Goal: Information Seeking & Learning: Learn about a topic

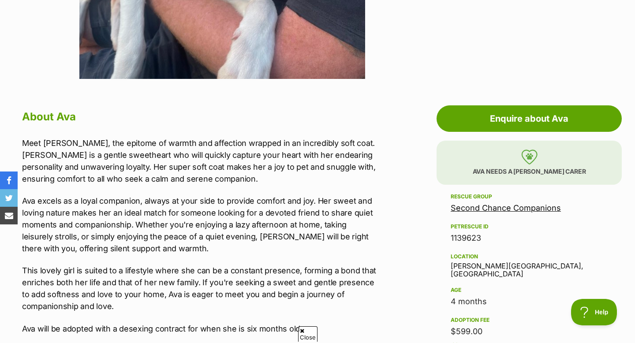
click at [532, 209] on link "Second Chance Companions" at bounding box center [506, 207] width 110 height 9
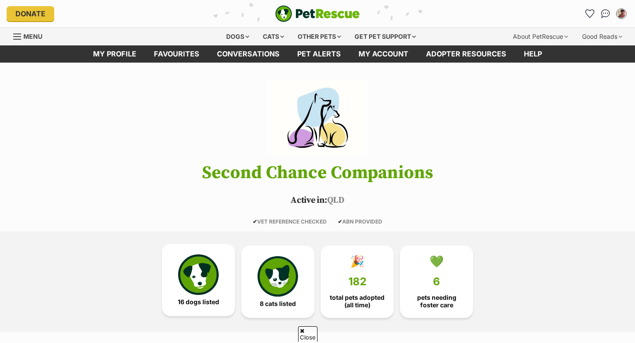
scroll to position [249, 0]
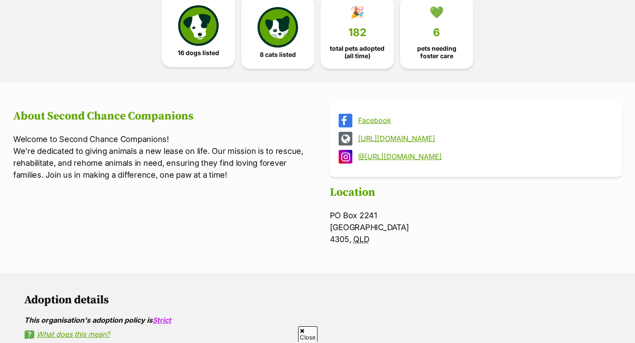
click at [195, 52] on span "16 dogs listed" at bounding box center [198, 52] width 41 height 7
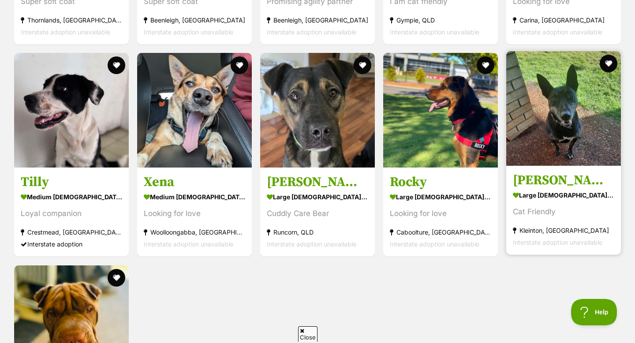
click at [610, 108] on img at bounding box center [563, 108] width 115 height 115
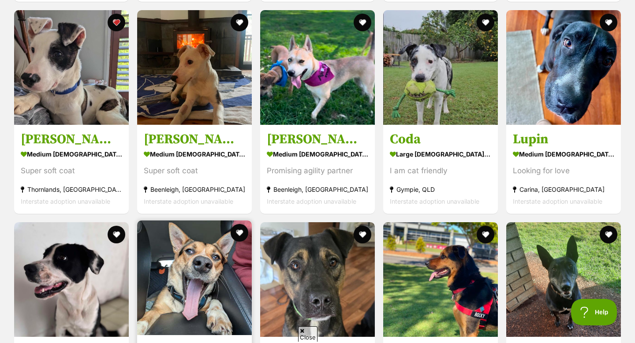
scroll to position [1032, 0]
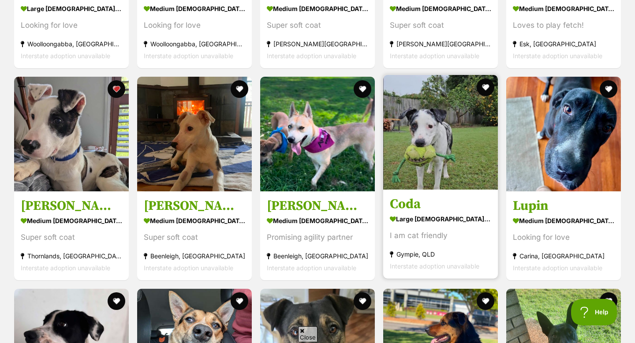
click at [403, 180] on img at bounding box center [440, 132] width 115 height 115
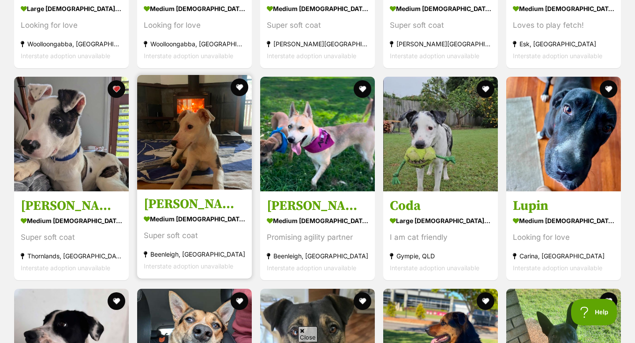
click at [174, 142] on img at bounding box center [194, 132] width 115 height 115
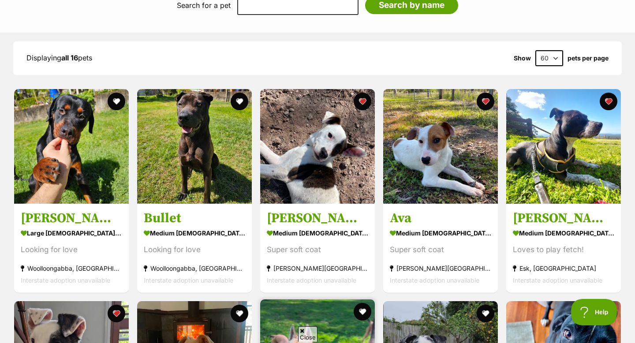
scroll to position [802, 0]
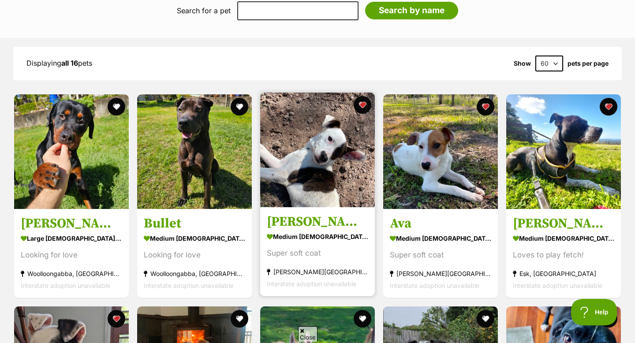
click at [294, 198] on img at bounding box center [317, 150] width 115 height 115
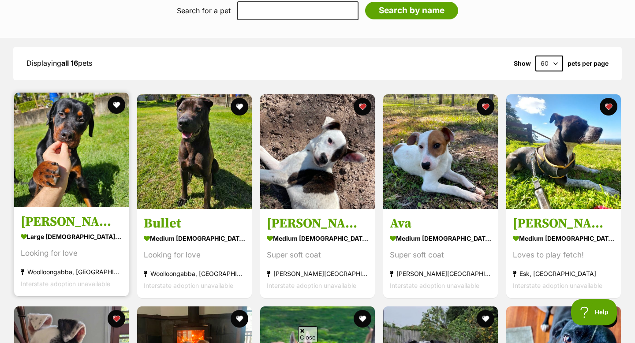
scroll to position [765, 0]
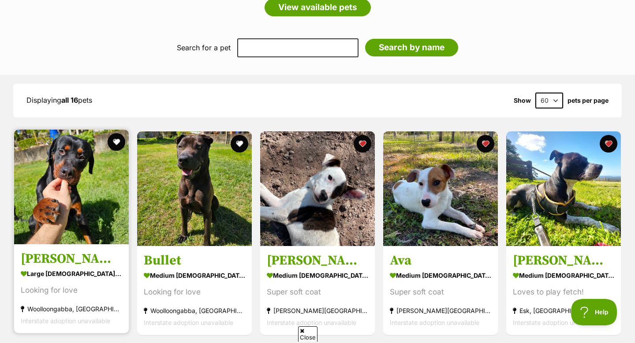
click at [84, 199] on img at bounding box center [71, 187] width 115 height 115
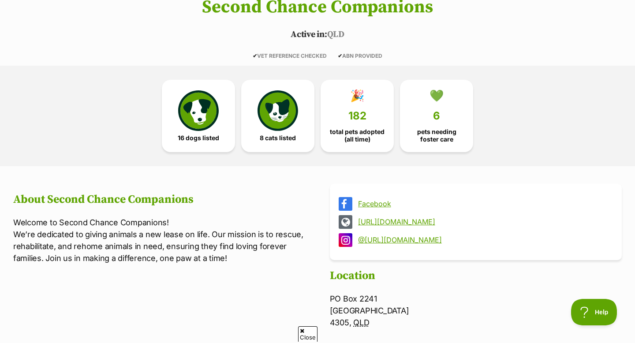
scroll to position [0, 0]
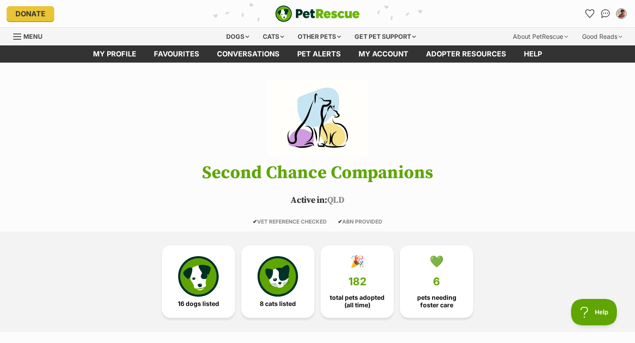
click at [291, 11] on img "PetRescue" at bounding box center [317, 13] width 85 height 17
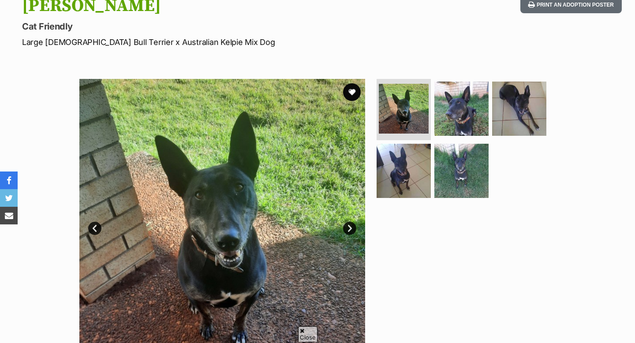
scroll to position [110, 0]
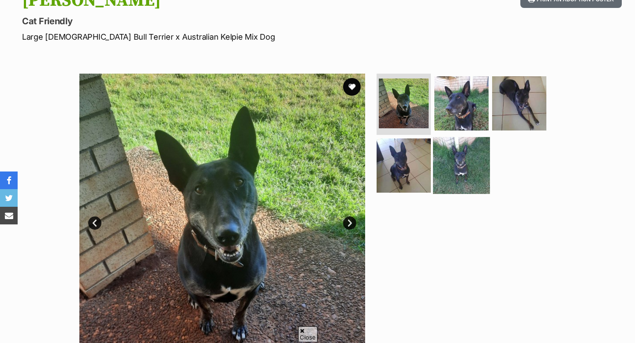
click at [449, 152] on img at bounding box center [461, 165] width 57 height 57
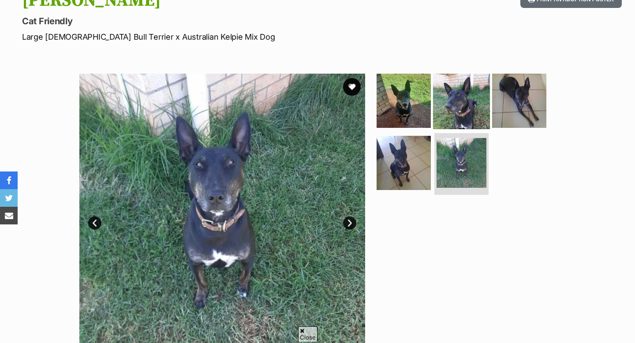
click at [451, 99] on img at bounding box center [461, 100] width 57 height 57
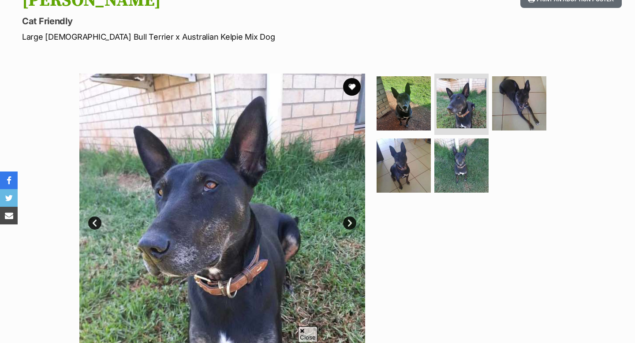
scroll to position [109, 0]
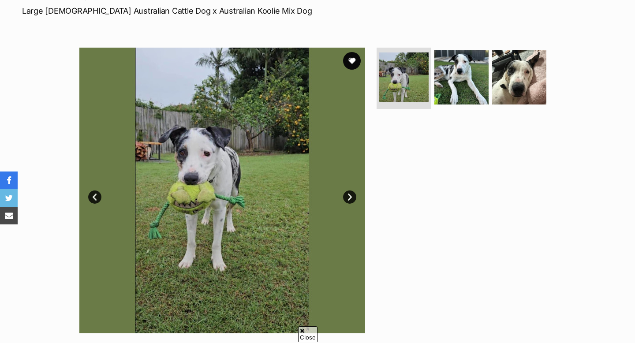
scroll to position [136, 0]
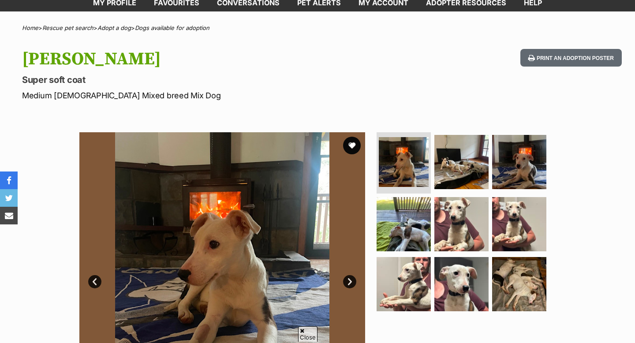
scroll to position [56, 0]
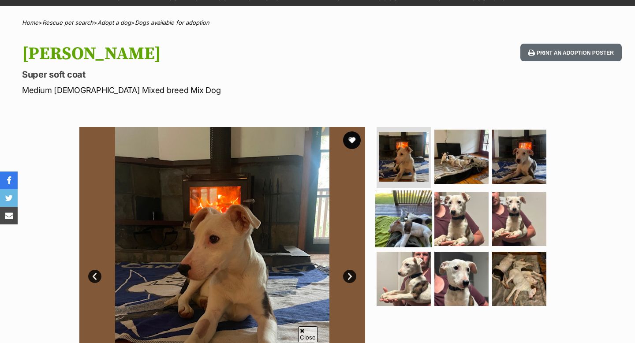
click at [411, 210] on img at bounding box center [403, 218] width 57 height 57
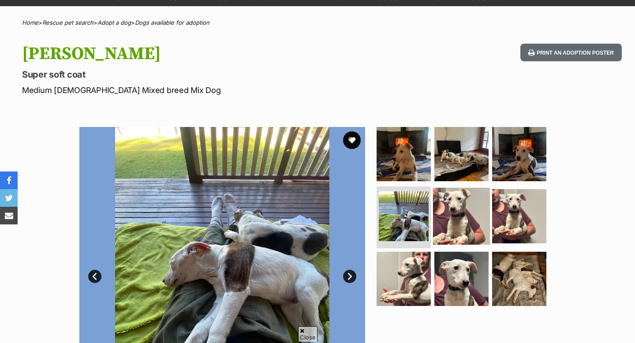
click at [454, 220] on img at bounding box center [461, 216] width 57 height 57
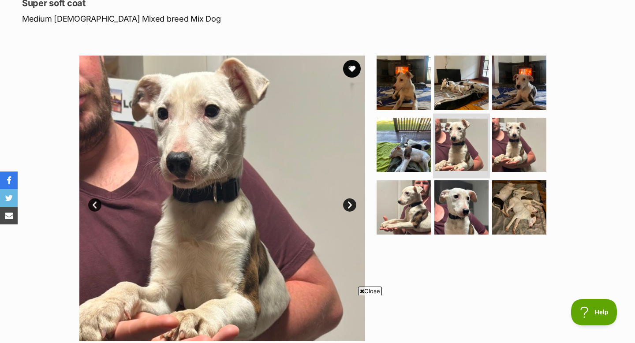
scroll to position [135, 0]
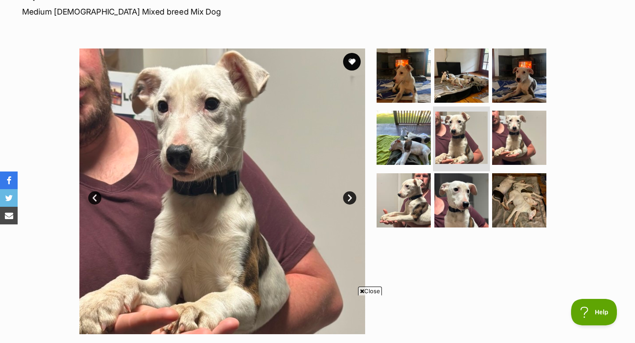
click at [454, 220] on img at bounding box center [461, 200] width 54 height 54
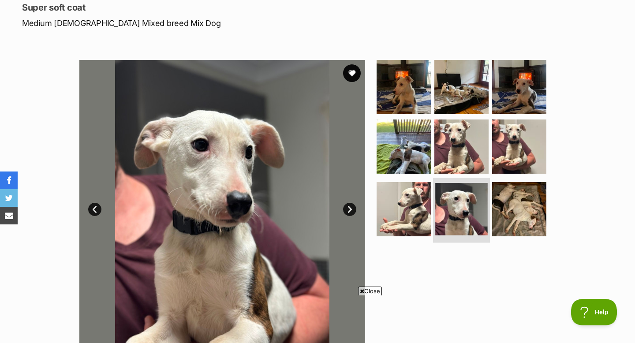
scroll to position [0, 0]
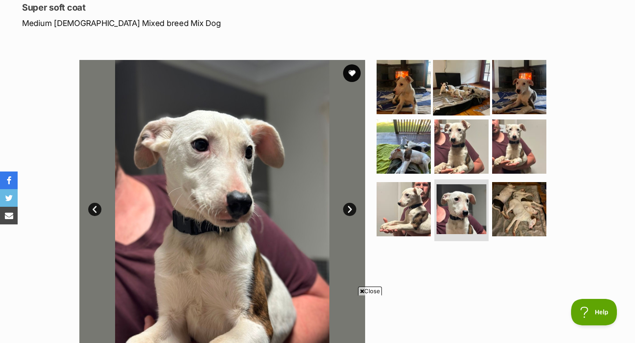
click at [463, 99] on img at bounding box center [461, 86] width 57 height 57
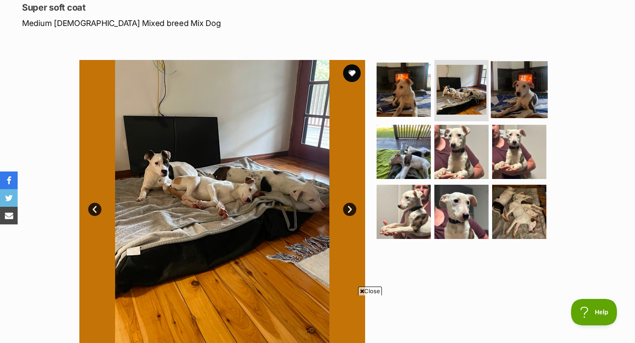
click at [491, 103] on img at bounding box center [519, 89] width 57 height 57
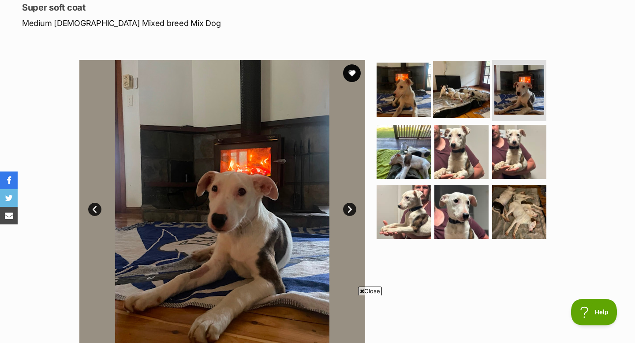
click at [454, 101] on img at bounding box center [461, 89] width 57 height 57
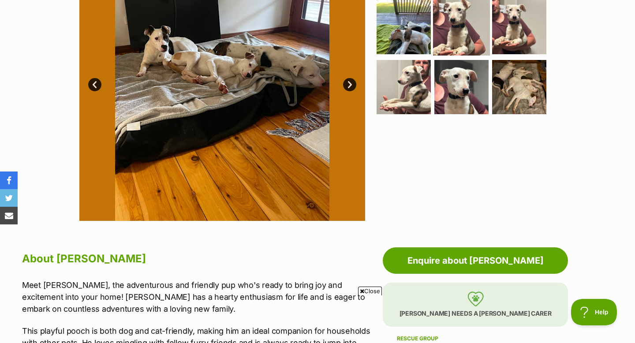
scroll to position [186, 0]
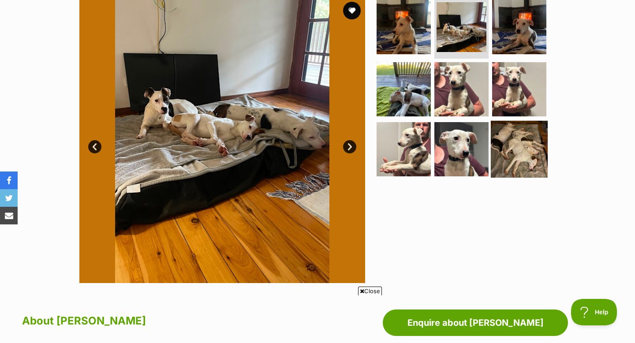
click at [505, 150] on img at bounding box center [519, 149] width 57 height 57
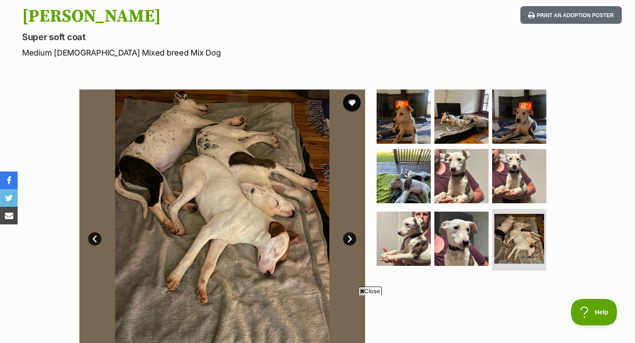
scroll to position [0, 0]
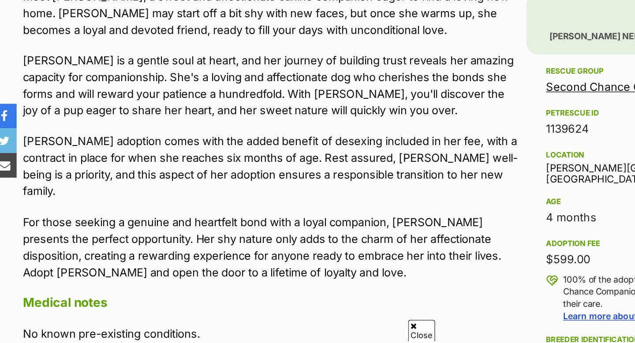
scroll to position [439, 0]
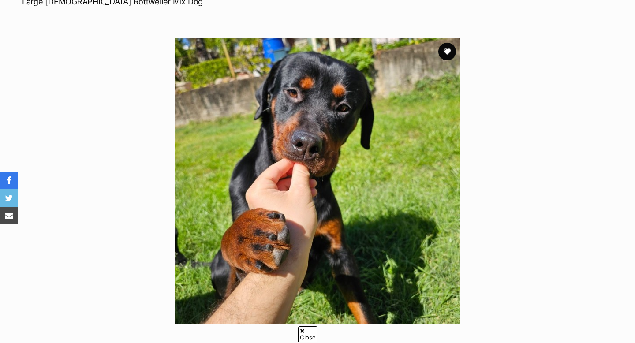
scroll to position [66, 0]
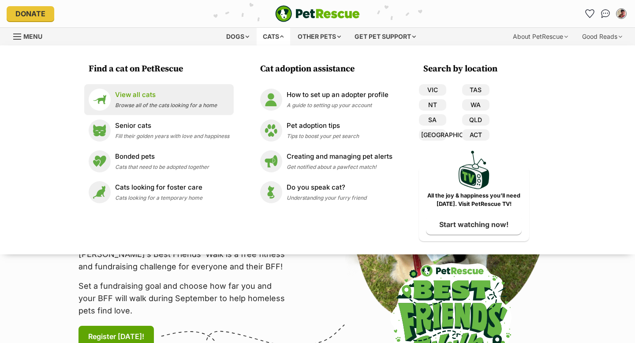
click at [150, 108] on span "Browse all of the cats looking for a home" at bounding box center [166, 105] width 102 height 7
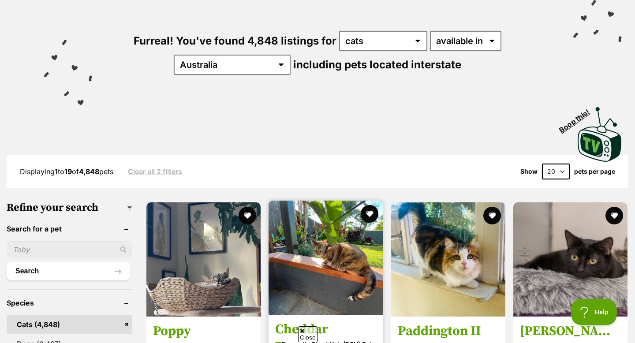
scroll to position [94, 0]
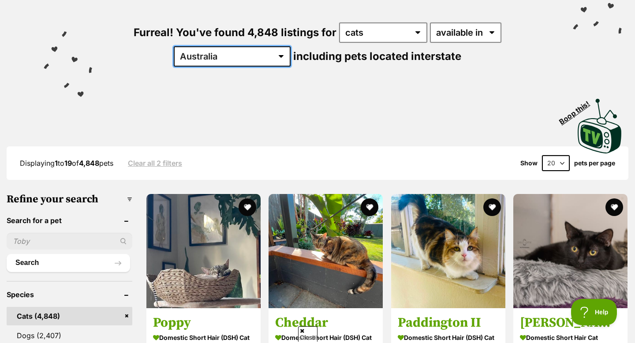
click at [291, 46] on select "Australia ACT NSW NT QLD SA TAS VIC WA" at bounding box center [232, 56] width 117 height 20
select select "QLD"
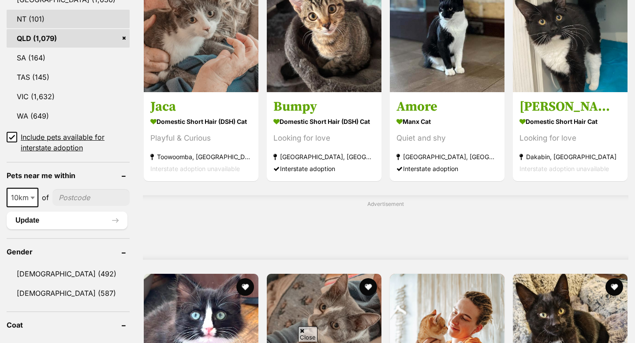
scroll to position [530, 0]
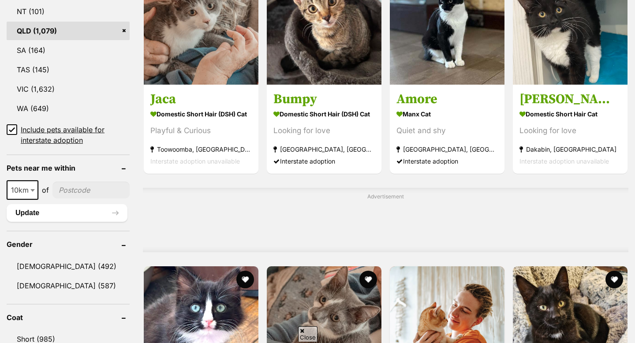
click at [75, 186] on input"] "postcode" at bounding box center [90, 190] width 77 height 17
click at [213, 215] on div "Advertisement" at bounding box center [385, 220] width 485 height 64
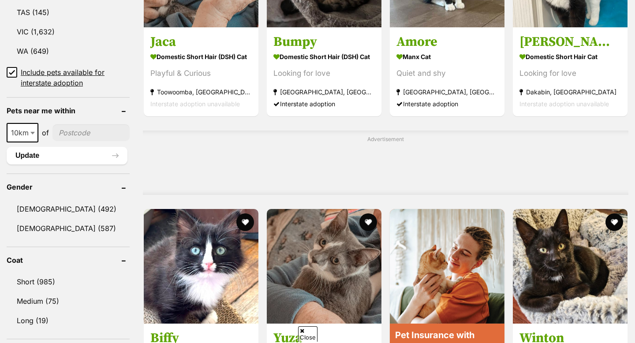
scroll to position [589, 0]
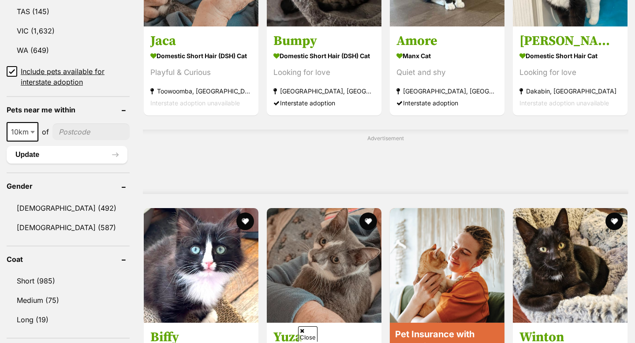
click at [65, 129] on input"] "postcode" at bounding box center [90, 131] width 77 height 17
type input"] "4053"
click at [16, 130] on span "10km" at bounding box center [22, 132] width 30 height 12
select select "50"
click at [53, 156] on button "Update" at bounding box center [67, 155] width 121 height 18
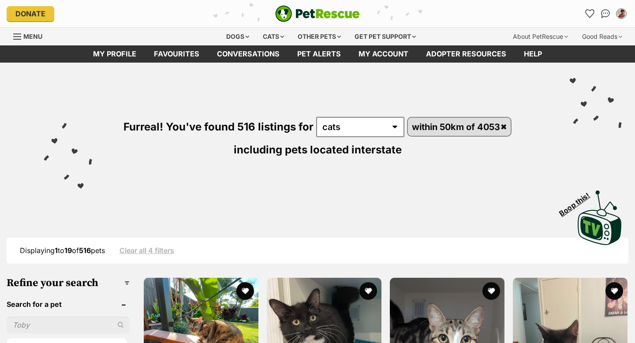
scroll to position [559, 0]
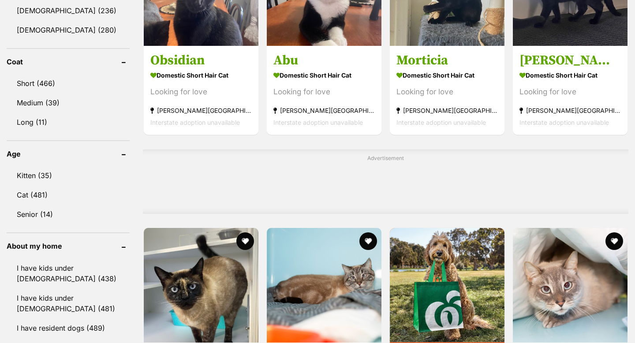
click at [69, 171] on link "Kitten (35)" at bounding box center [68, 175] width 123 height 19
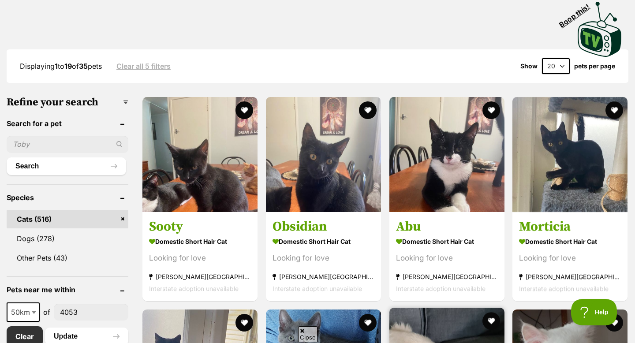
scroll to position [141, 0]
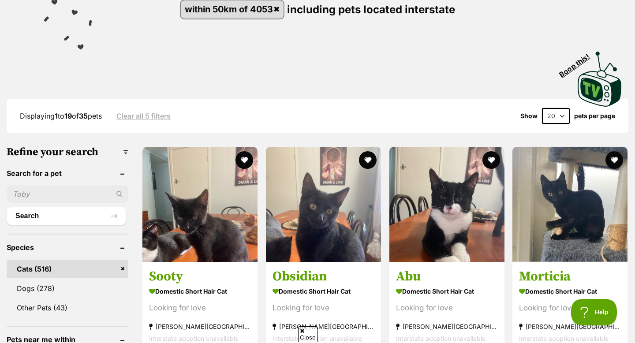
click at [556, 112] on select "20 40 60" at bounding box center [556, 116] width 28 height 16
select select "60"
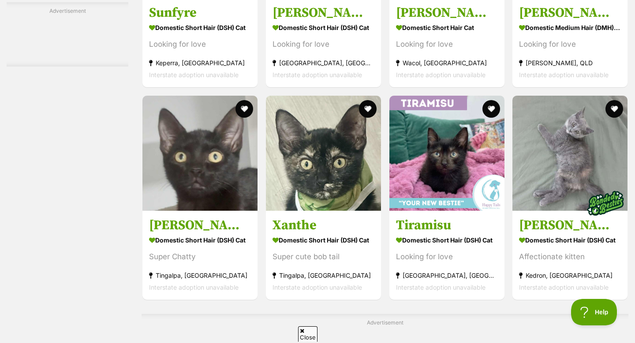
scroll to position [1577, 0]
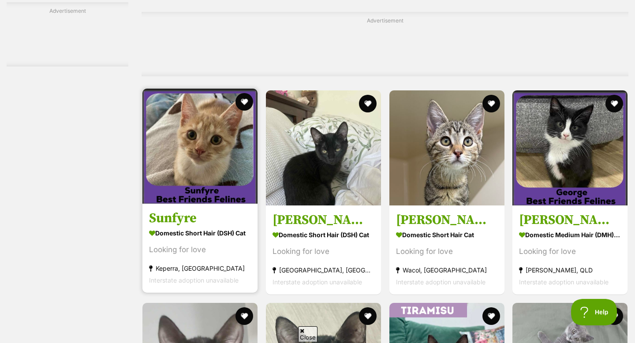
click at [217, 118] on img at bounding box center [199, 146] width 115 height 115
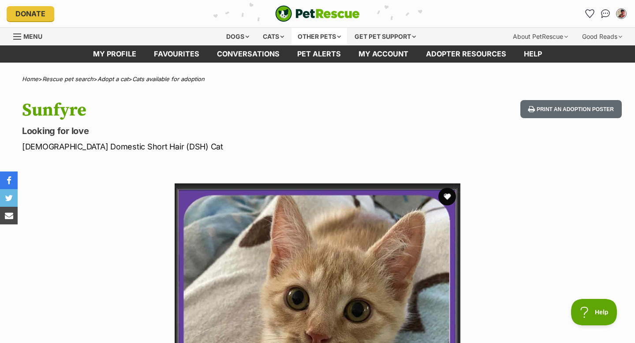
click at [305, 39] on div "Other pets" at bounding box center [319, 37] width 56 height 18
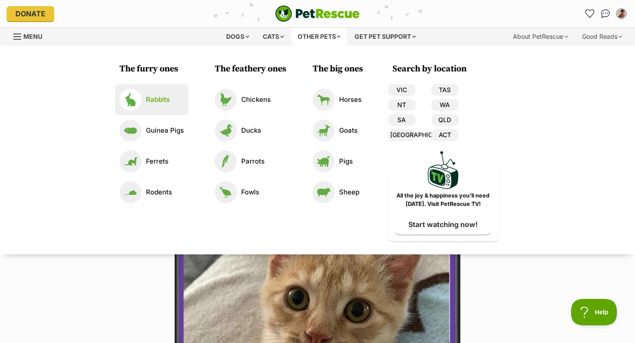
click at [185, 109] on li "Rabbits" at bounding box center [151, 99] width 73 height 31
click at [168, 104] on p "Rabbits" at bounding box center [158, 100] width 24 height 10
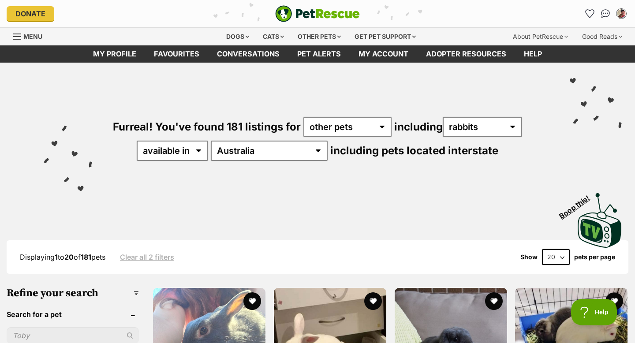
click at [484, 120] on select "all other pets Birds Chickens Cows Ducks Ferrets Fowls Goats Guinea Pigs Horses…" at bounding box center [482, 127] width 79 height 20
select select "Chickens"
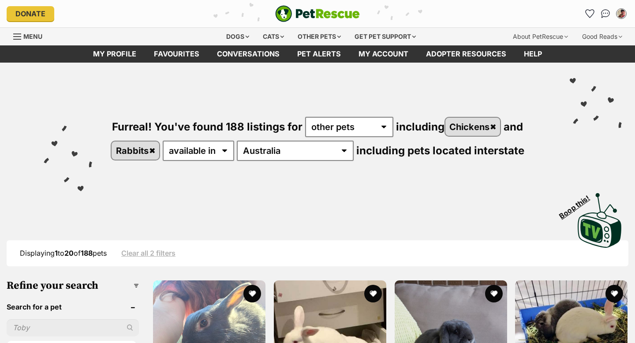
click at [159, 148] on link "Rabbits" at bounding box center [136, 151] width 48 height 18
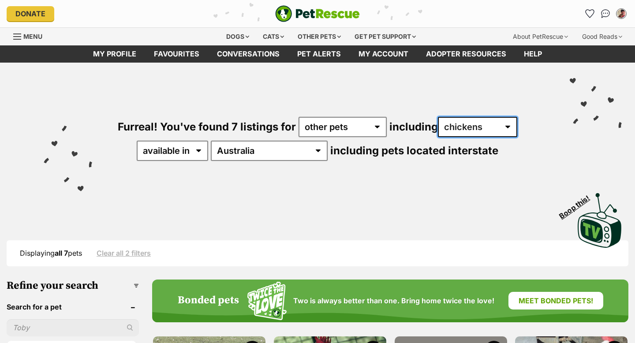
click at [454, 131] on select "all other pets Birds Chickens Cows Ducks Ferrets Fowls Goats Guinea Pigs Horses…" at bounding box center [477, 127] width 79 height 20
click at [460, 127] on select "all other pets Birds Chickens Cows Ducks Ferrets Fowls Goats Guinea Pigs Horses…" at bounding box center [477, 127] width 79 height 20
click at [452, 131] on select "all other pets Birds Chickens Cows Ducks Ferrets Fowls Goats Guinea Pigs Horses…" at bounding box center [477, 127] width 79 height 20
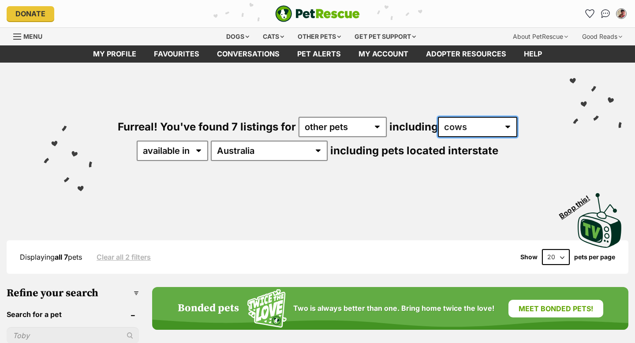
click at [456, 129] on select "all other pets Birds Chickens Cows Ducks Ferrets Fowls Goats Guinea Pigs Horses…" at bounding box center [477, 127] width 79 height 20
click at [470, 124] on select "all other pets Birds Chickens Cows Ducks Ferrets Fowls Goats Guinea Pigs Horses…" at bounding box center [477, 127] width 79 height 20
click at [463, 130] on select "all other pets Birds Chickens Cows Ducks Ferrets Fowls Goats Guinea Pigs Horses…" at bounding box center [477, 127] width 79 height 20
click at [462, 132] on select "all other pets Birds Chickens Cows Ducks Ferrets Fowls Goats Guinea Pigs Horses…" at bounding box center [477, 127] width 79 height 20
select select "Guinea Pigs"
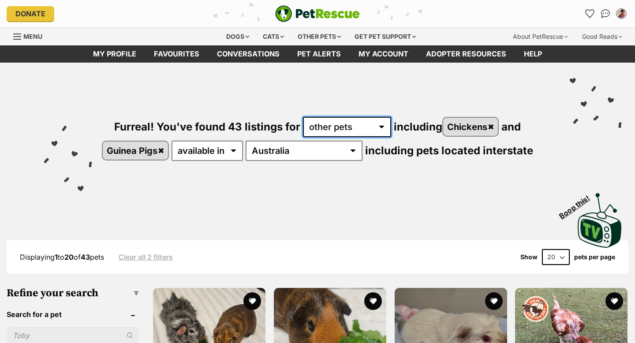
click at [342, 129] on select "any type of pet cats dogs other pets" at bounding box center [347, 127] width 88 height 20
click at [457, 131] on link "Chickens" at bounding box center [470, 127] width 55 height 18
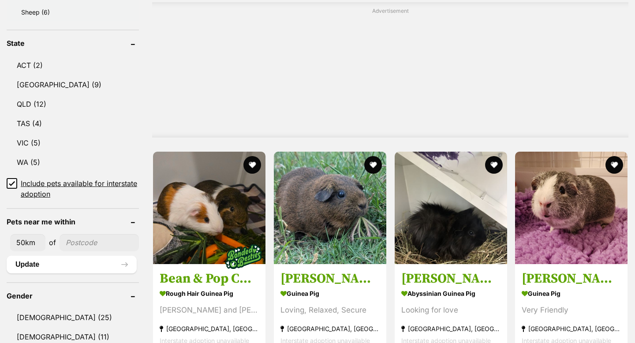
scroll to position [711, 0]
